Goal: Find specific page/section

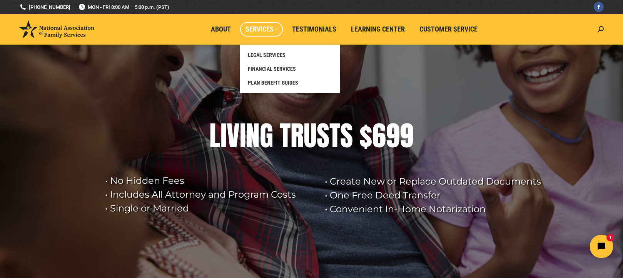
scroll to position [2, 0]
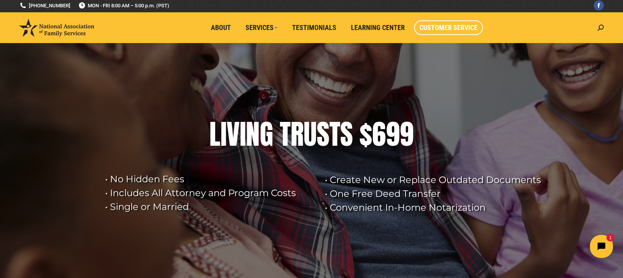
click at [447, 31] on span "Customer Service" at bounding box center [448, 27] width 58 height 8
